Goal: Information Seeking & Learning: Find specific fact

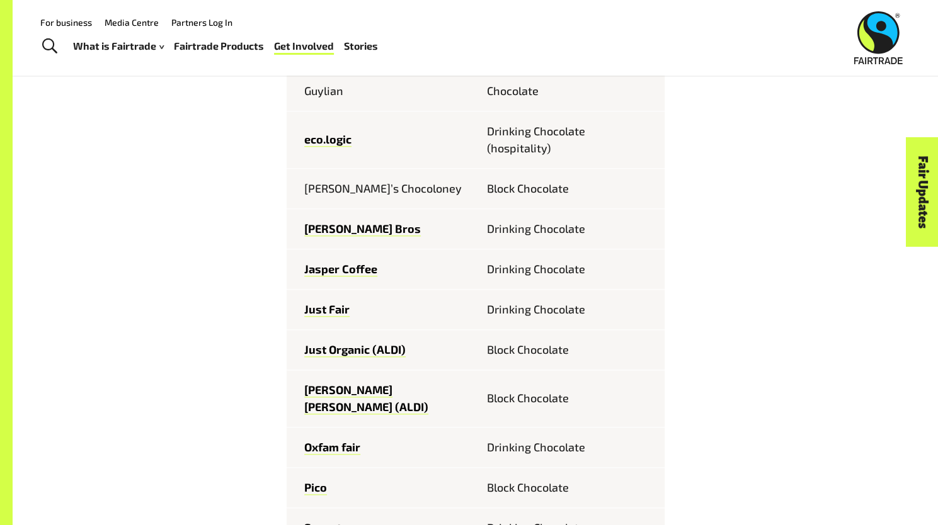
scroll to position [721, 0]
drag, startPoint x: 474, startPoint y: 183, endPoint x: 605, endPoint y: 202, distance: 132.4
click at [605, 202] on tr "[PERSON_NAME]’s Chocoloney Block Chocolate" at bounding box center [476, 189] width 378 height 40
click at [605, 202] on td "Block Chocolate" at bounding box center [570, 189] width 189 height 40
drag, startPoint x: 401, startPoint y: 191, endPoint x: 302, endPoint y: 191, distance: 98.9
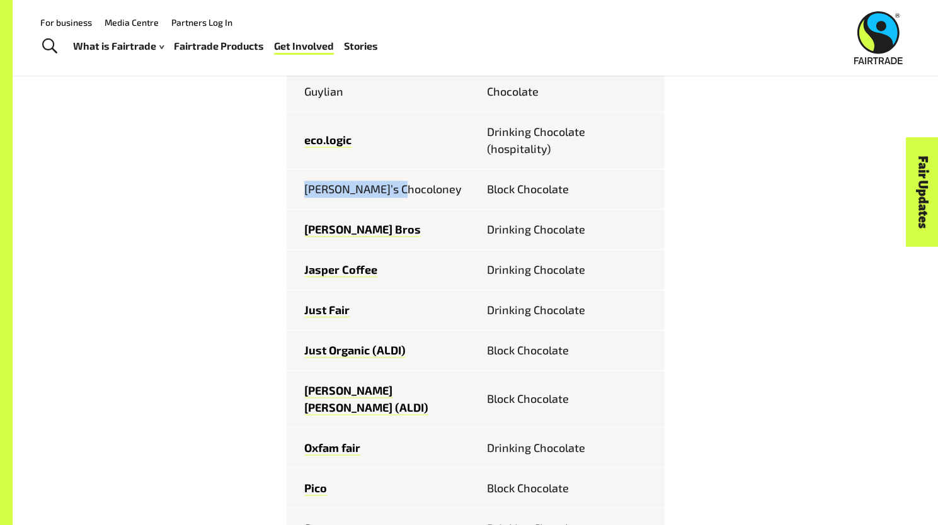
click at [302, 191] on td "[PERSON_NAME]’s Chocoloney" at bounding box center [381, 189] width 189 height 40
copy td "[PERSON_NAME]’s Chocoloney"
click at [435, 358] on td "Just Organic (ALDI)" at bounding box center [381, 350] width 189 height 40
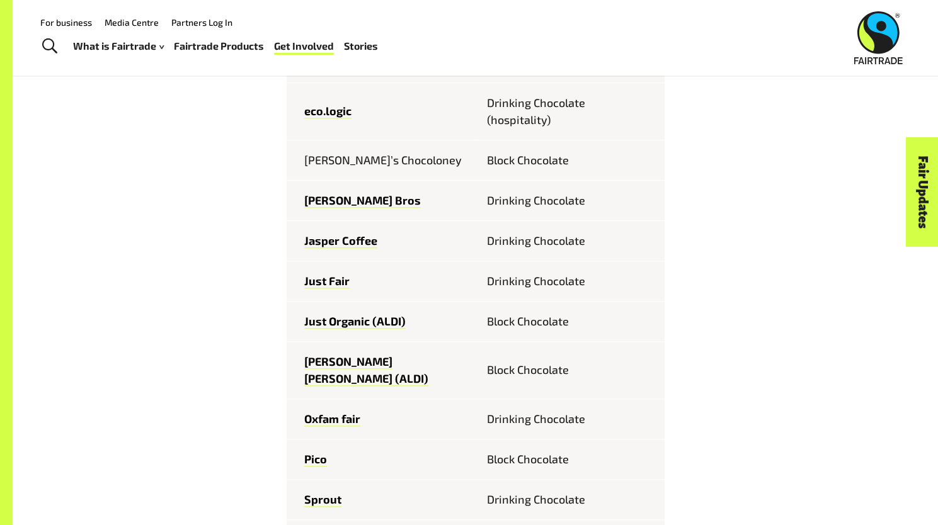
scroll to position [750, 0]
drag, startPoint x: 409, startPoint y: 170, endPoint x: 297, endPoint y: 164, distance: 111.6
click at [297, 164] on td "[PERSON_NAME]’s Chocoloney" at bounding box center [381, 160] width 189 height 40
copy td "[PERSON_NAME]’s Chocoloney"
